Goal: Information Seeking & Learning: Learn about a topic

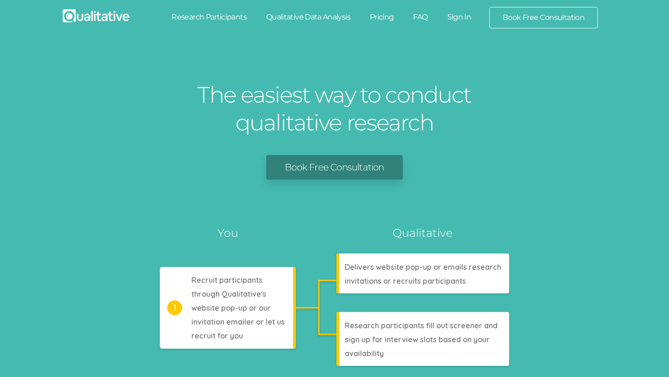
click at [250, 292] on tspan "through Qualitative's" at bounding box center [228, 294] width 75 height 9
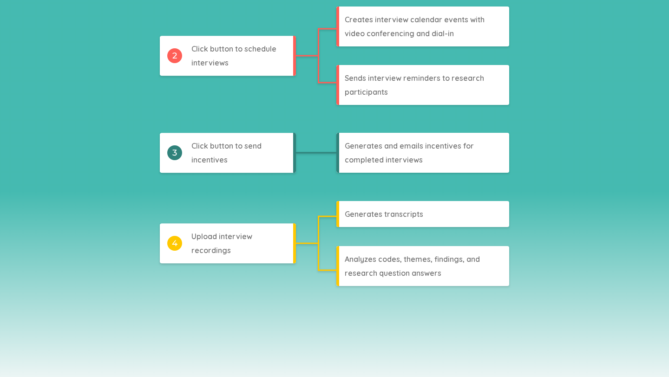
scroll to position [411, 0]
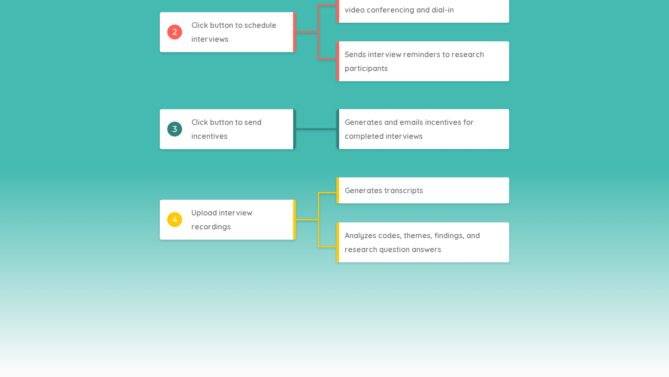
click at [211, 213] on tspan "Upload interview" at bounding box center [221, 212] width 61 height 9
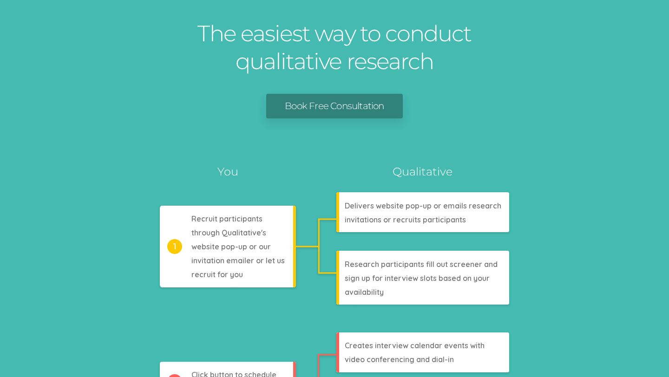
scroll to position [0, 0]
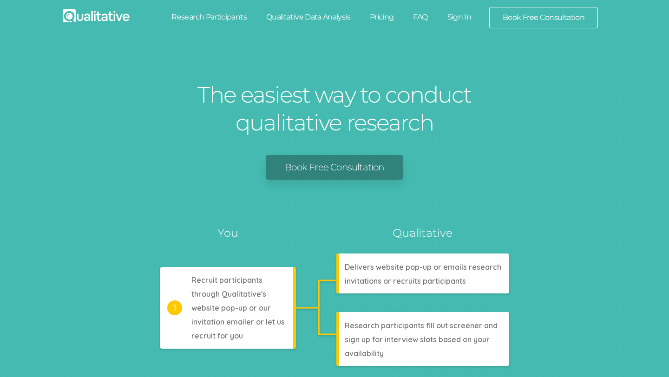
click at [385, 19] on link "Pricing" at bounding box center [382, 17] width 44 height 20
click at [228, 15] on link "Research Participants" at bounding box center [209, 17] width 95 height 20
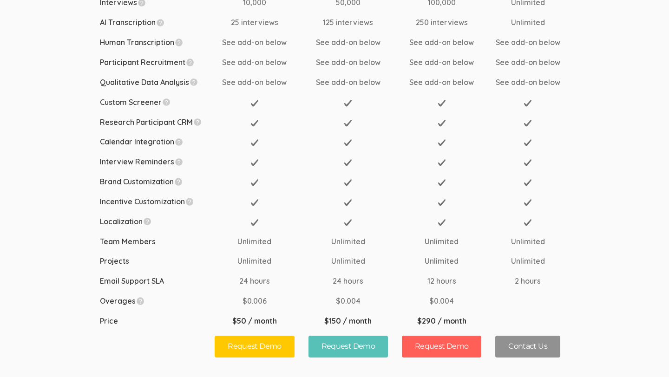
scroll to position [157, 0]
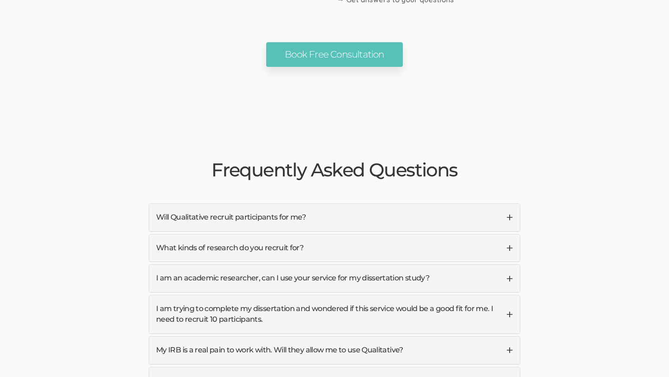
scroll to position [2123, 0]
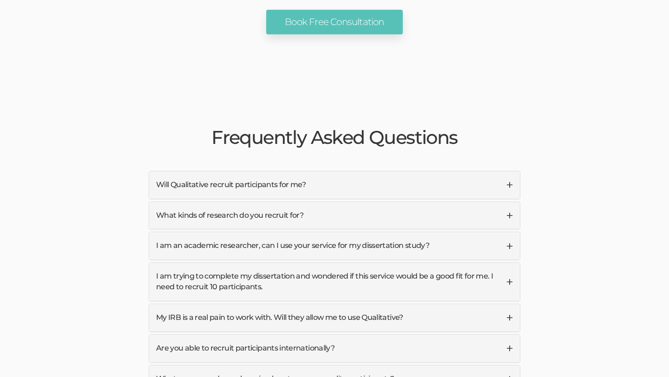
click at [297, 172] on link "Will Qualitative recruit participants for me?" at bounding box center [334, 185] width 371 height 27
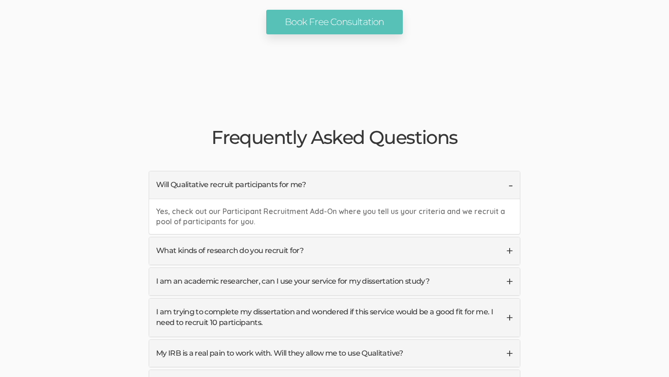
click at [300, 268] on link "I am an academic researcher, can I use your service for my dissertation study?" at bounding box center [334, 281] width 371 height 27
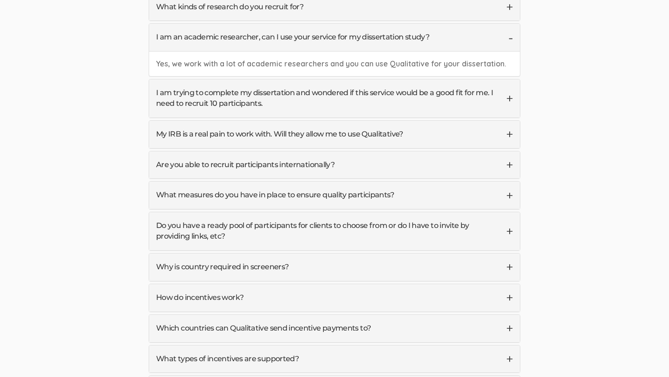
scroll to position [2367, 0]
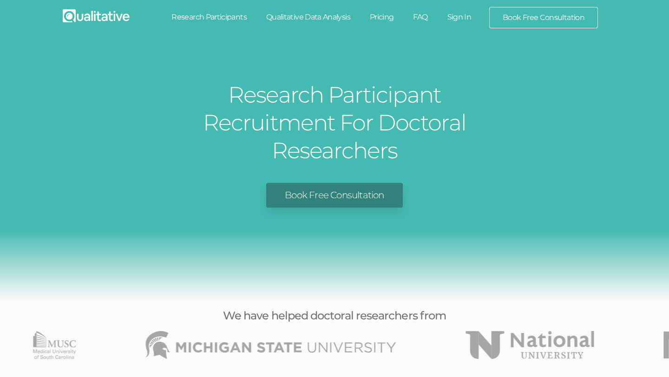
click at [231, 17] on link "Research Participants" at bounding box center [209, 17] width 95 height 20
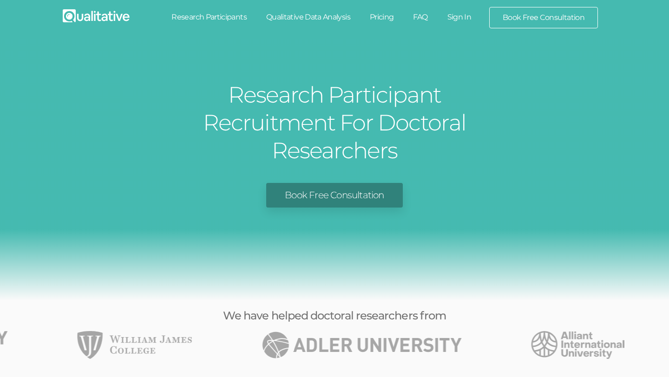
click at [426, 14] on link "FAQ" at bounding box center [420, 17] width 34 height 20
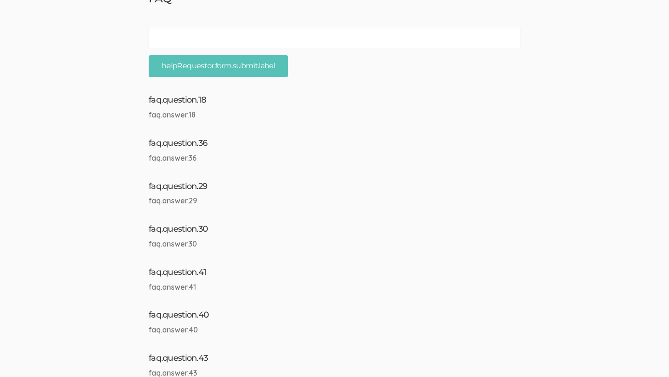
scroll to position [78, 0]
